Goal: Transaction & Acquisition: Download file/media

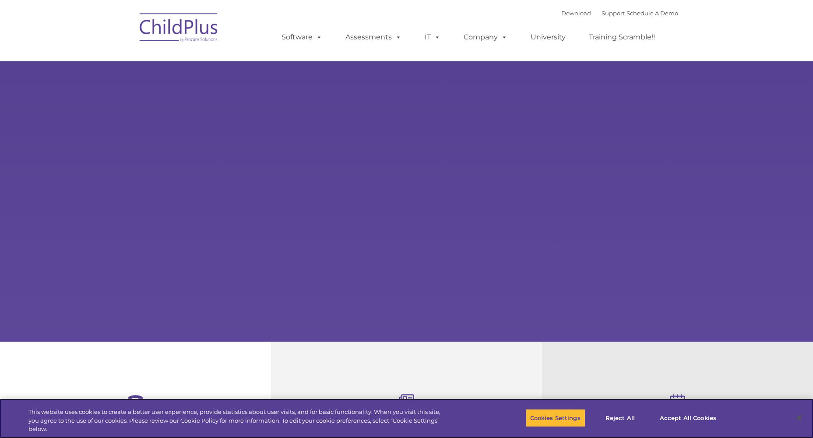
select select "MEDIUM"
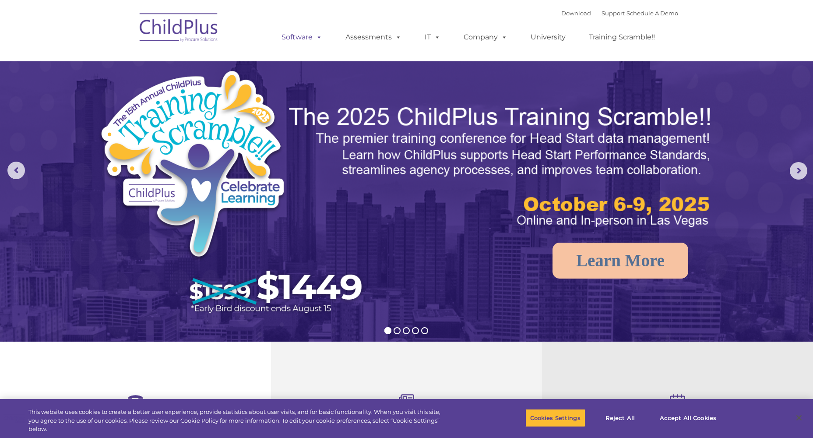
click at [311, 36] on link "Software" at bounding box center [302, 37] width 58 height 18
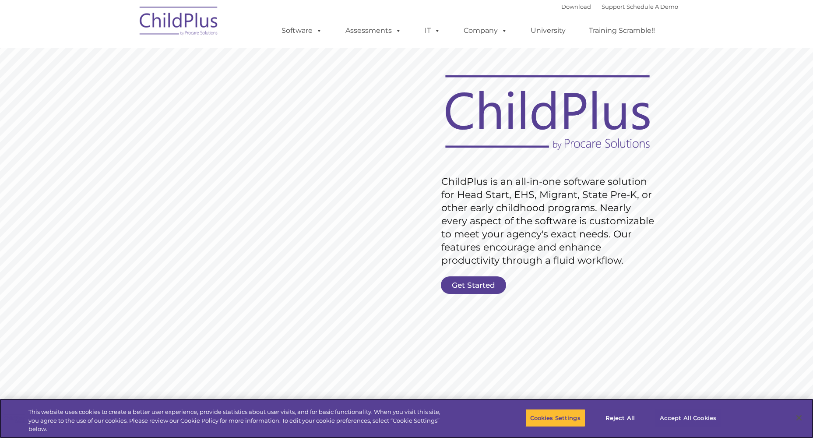
scroll to position [22, 0]
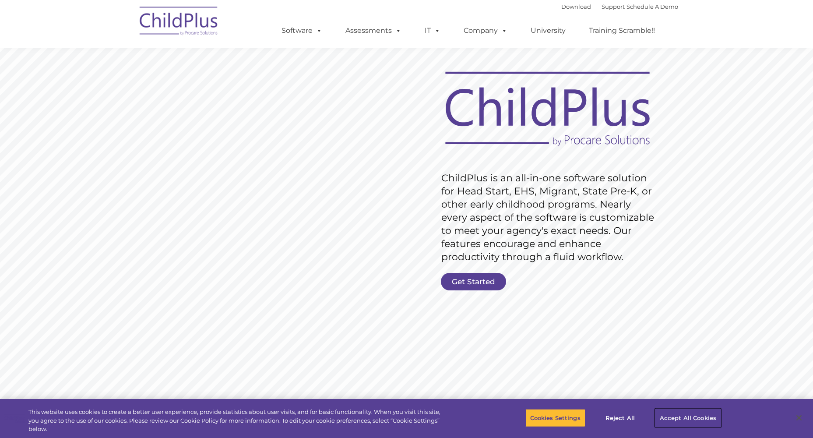
click at [704, 412] on button "Accept All Cookies" at bounding box center [688, 417] width 66 height 18
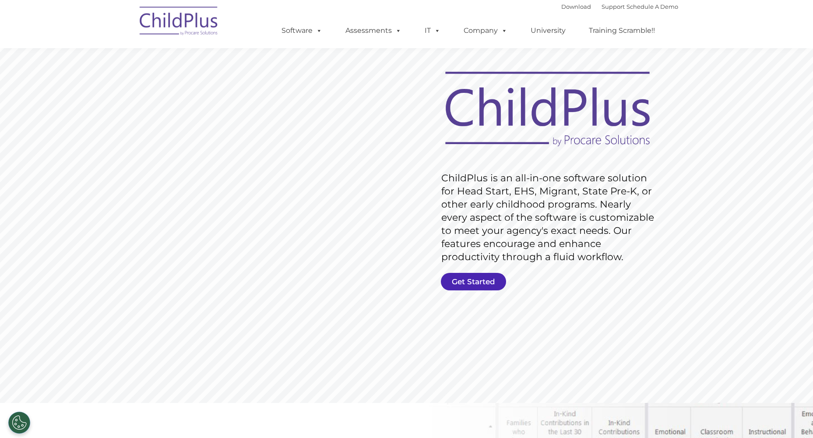
click at [482, 277] on link "Get Started" at bounding box center [473, 282] width 65 height 18
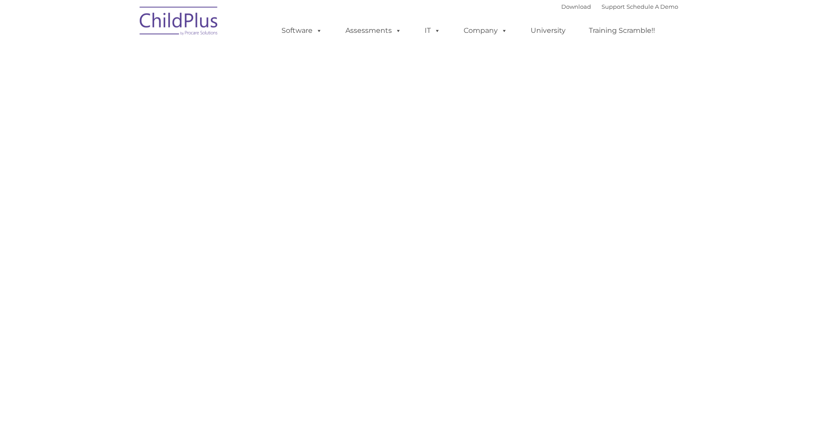
select select "MEDIUM"
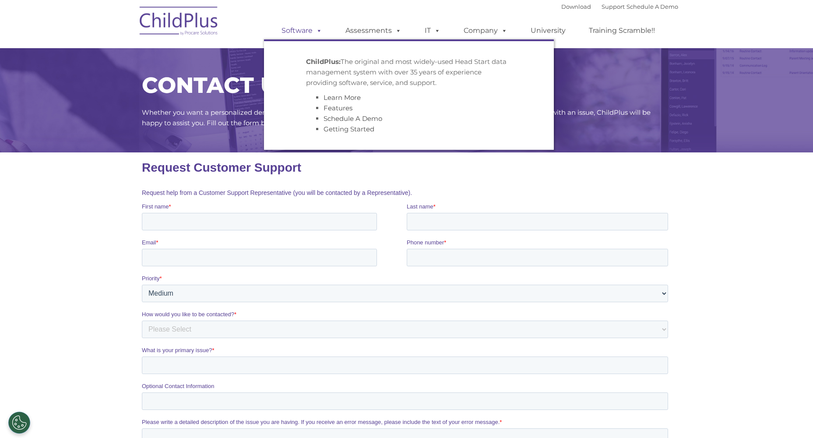
click at [299, 36] on link "Software" at bounding box center [302, 31] width 58 height 18
click at [300, 27] on link "Software" at bounding box center [302, 31] width 58 height 18
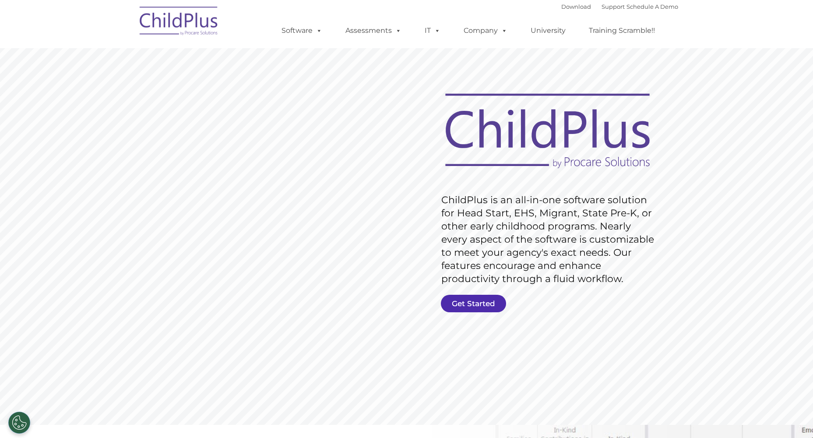
click at [485, 295] on link "Get Started" at bounding box center [473, 304] width 65 height 18
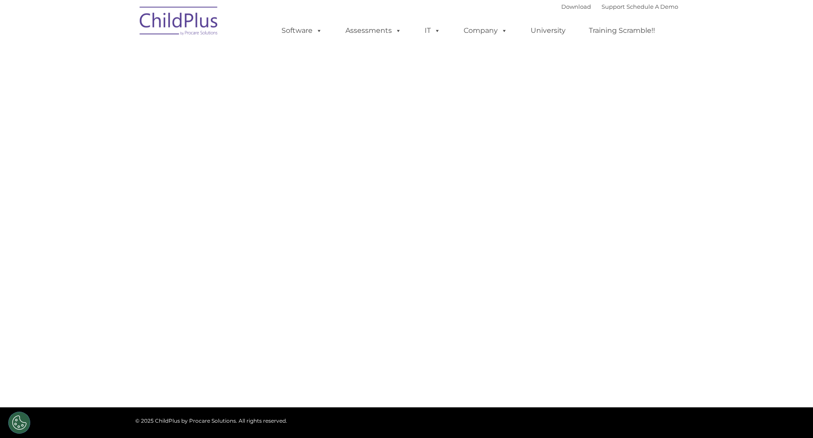
select select "MEDIUM"
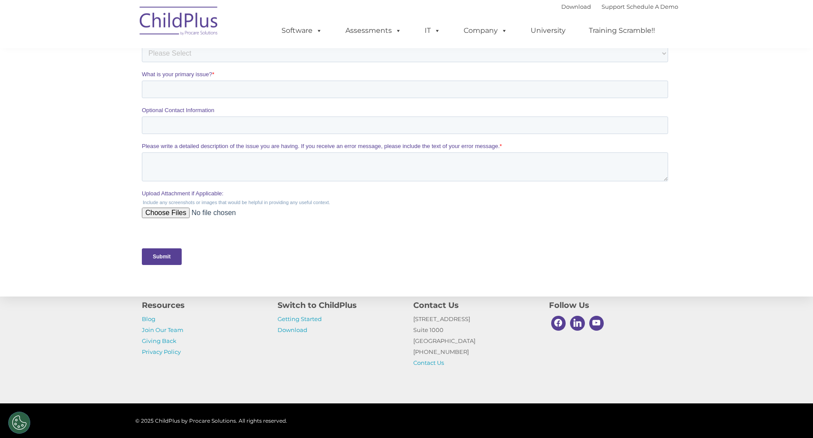
scroll to position [334, 0]
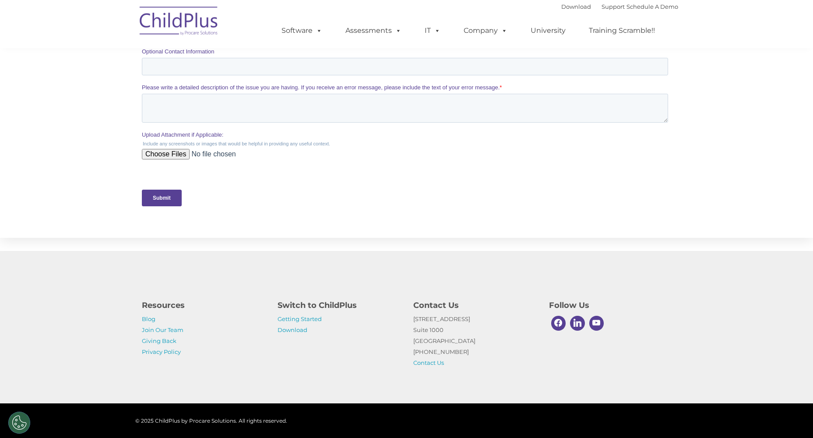
click at [298, 312] on div "Switch to ChildPlus Getting Started Download" at bounding box center [338, 317] width 123 height 36
click at [291, 326] on link "Download" at bounding box center [292, 329] width 30 height 7
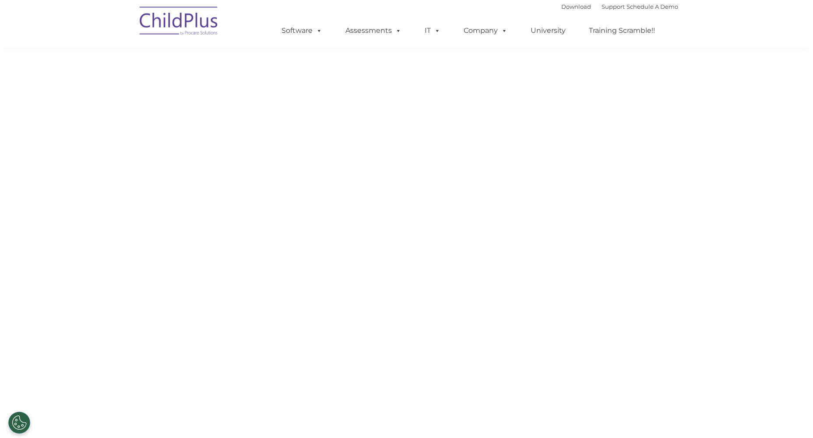
scroll to position [334, 0]
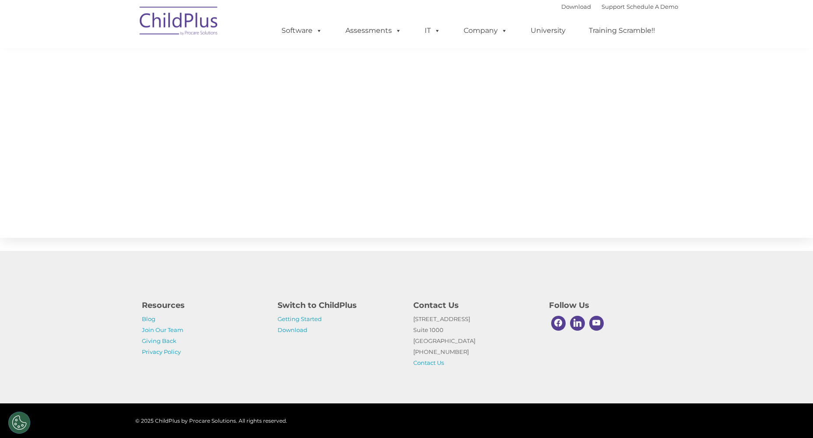
select select "MEDIUM"
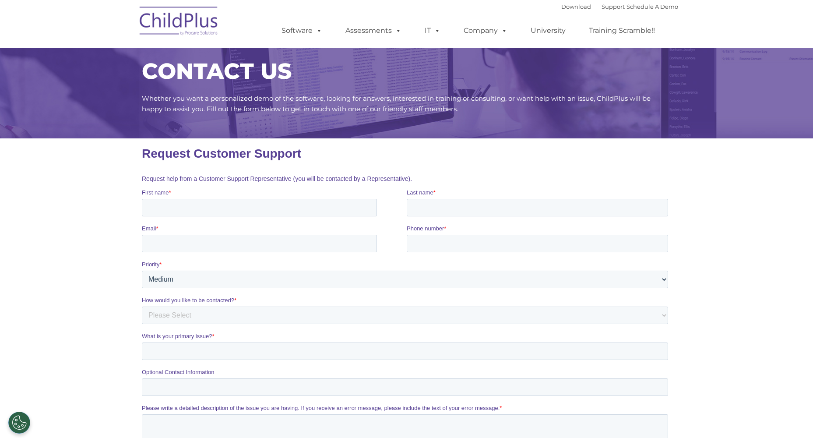
scroll to position [0, 0]
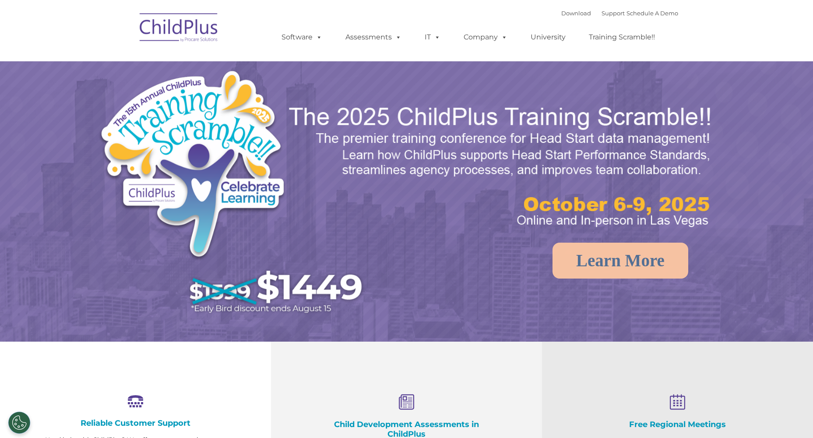
select select "MEDIUM"
